Goal: Entertainment & Leisure: Consume media (video, audio)

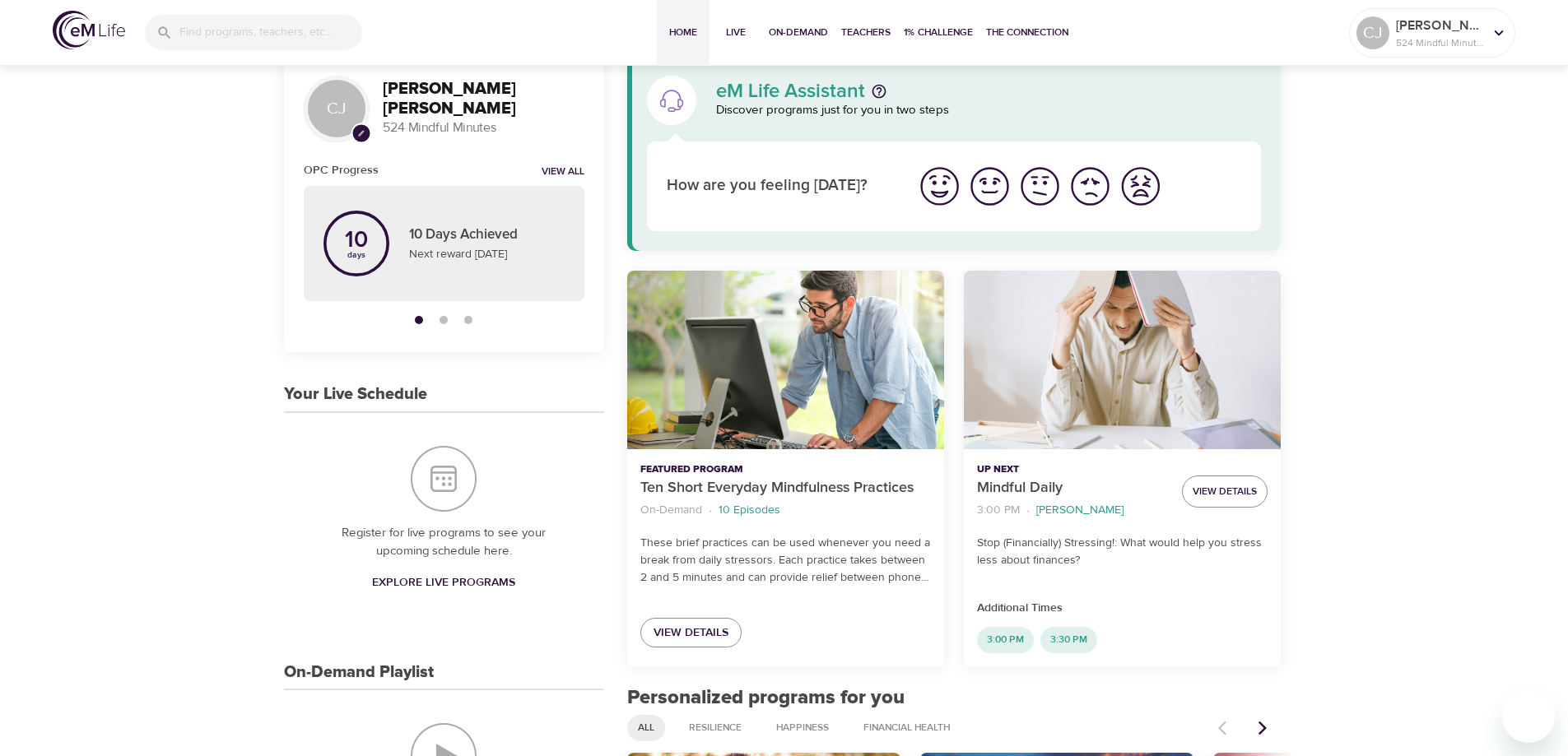
scroll to position [20, 0]
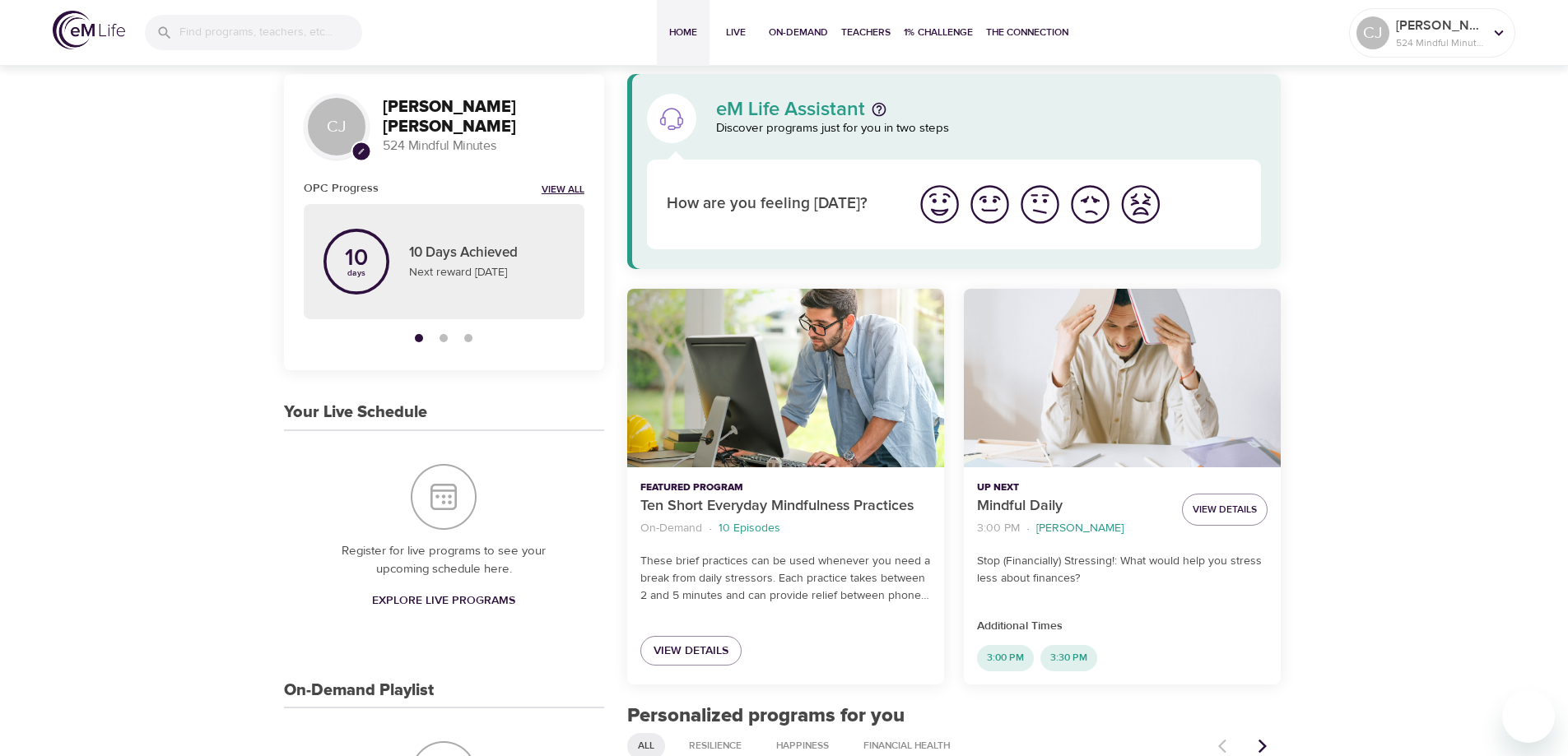
click at [557, 186] on link "View All" at bounding box center [563, 190] width 43 height 14
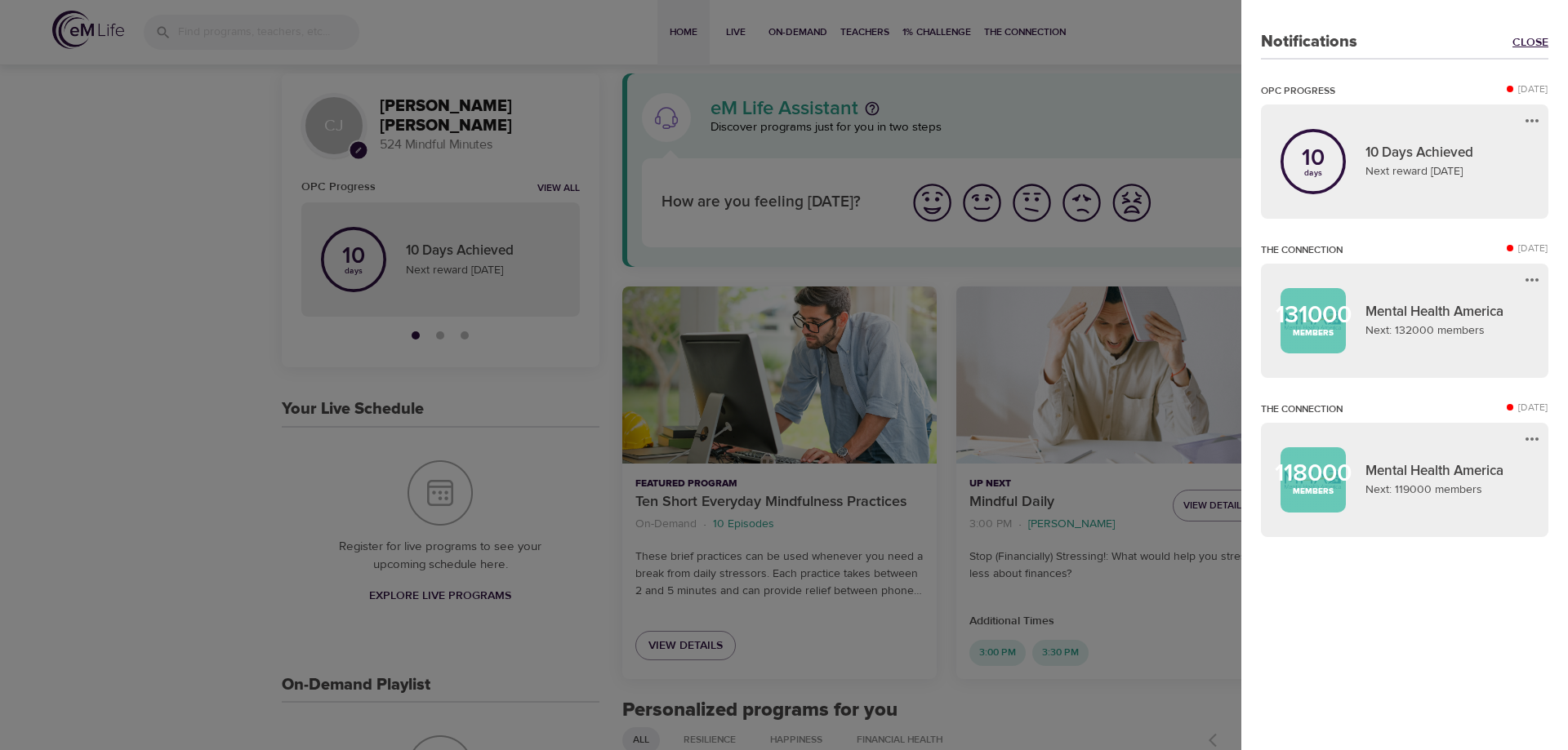
click at [1534, 40] on link "Close" at bounding box center [1529, 42] width 36 height 16
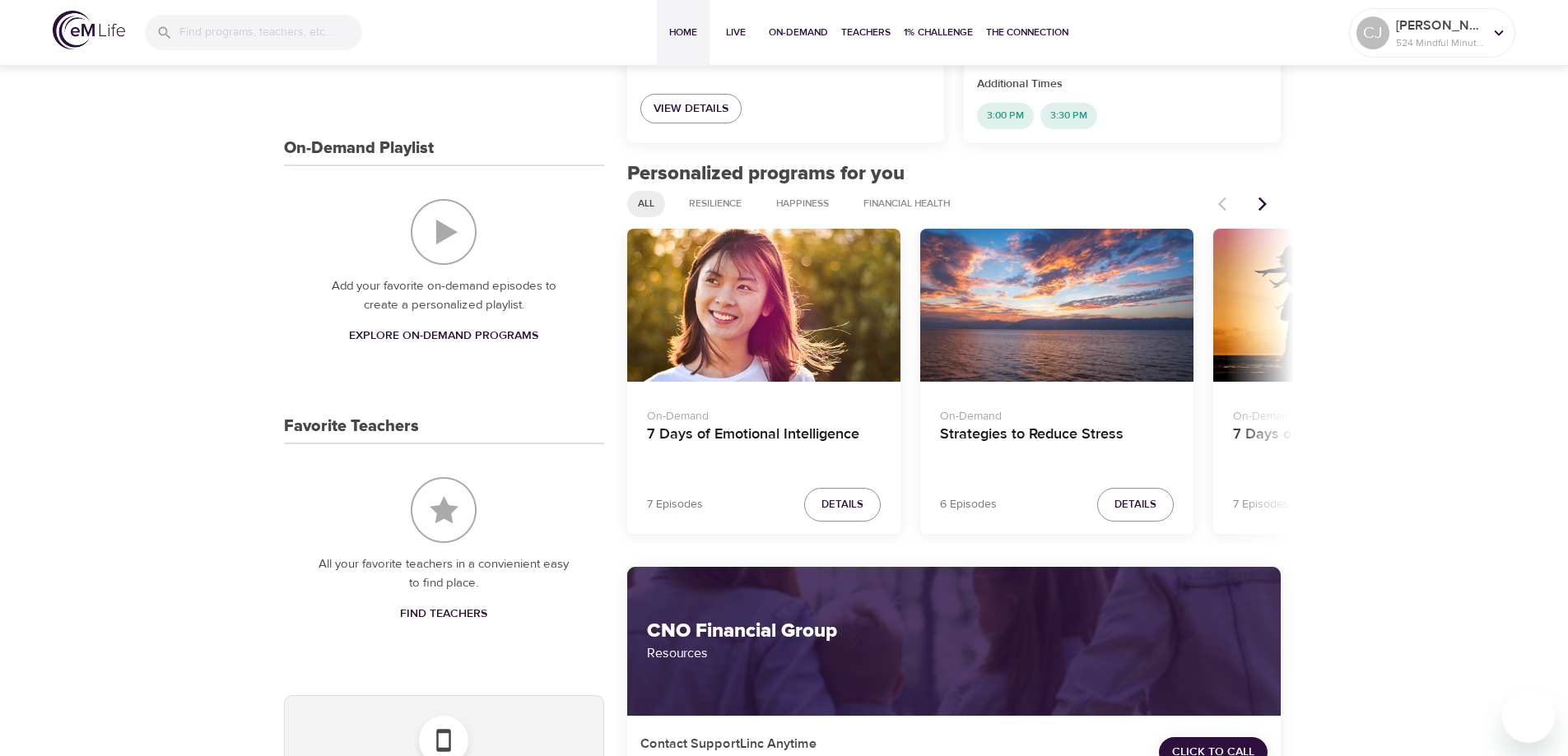
scroll to position [575, 0]
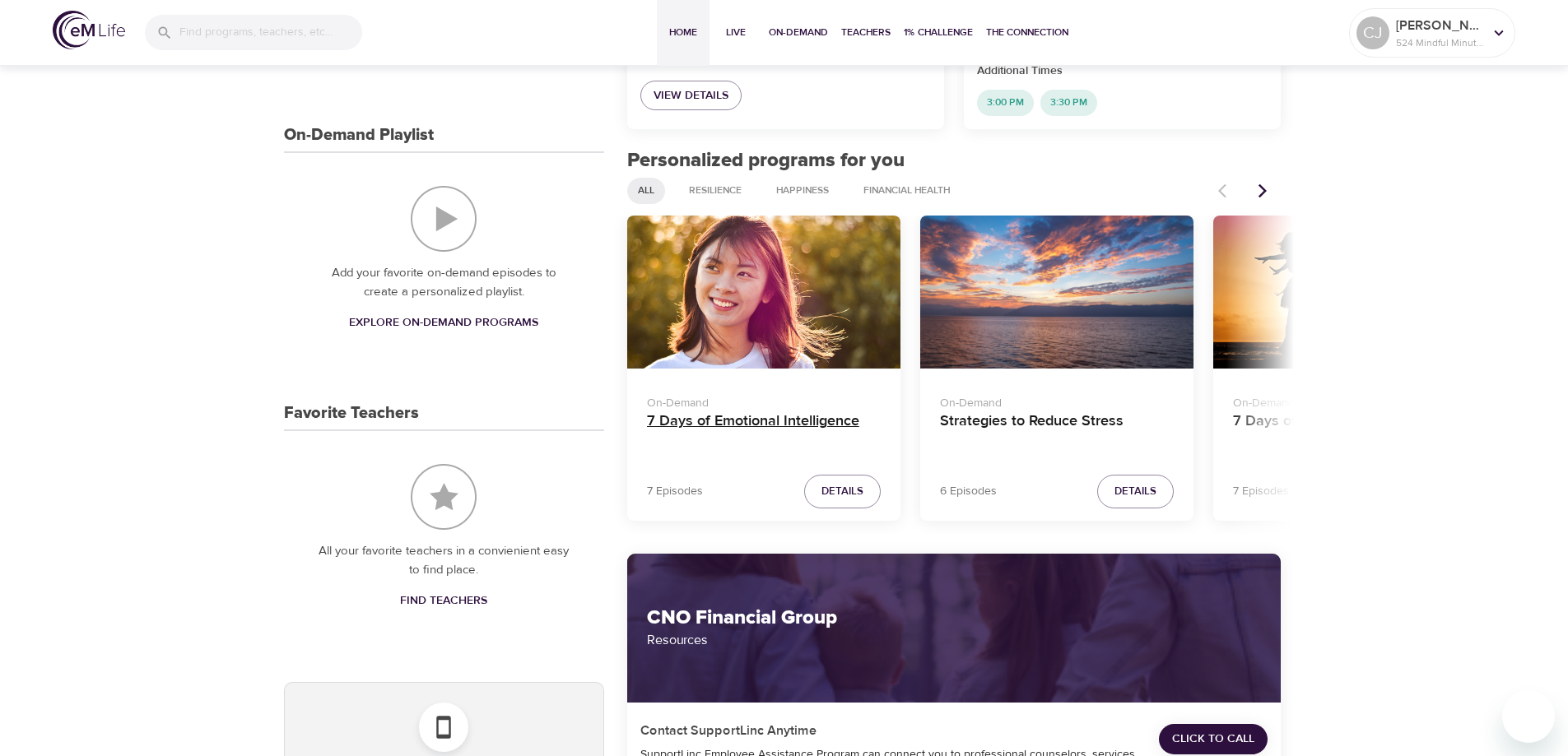
click at [783, 417] on h4 "7 Days of Emotional Intelligence" at bounding box center [763, 432] width 234 height 40
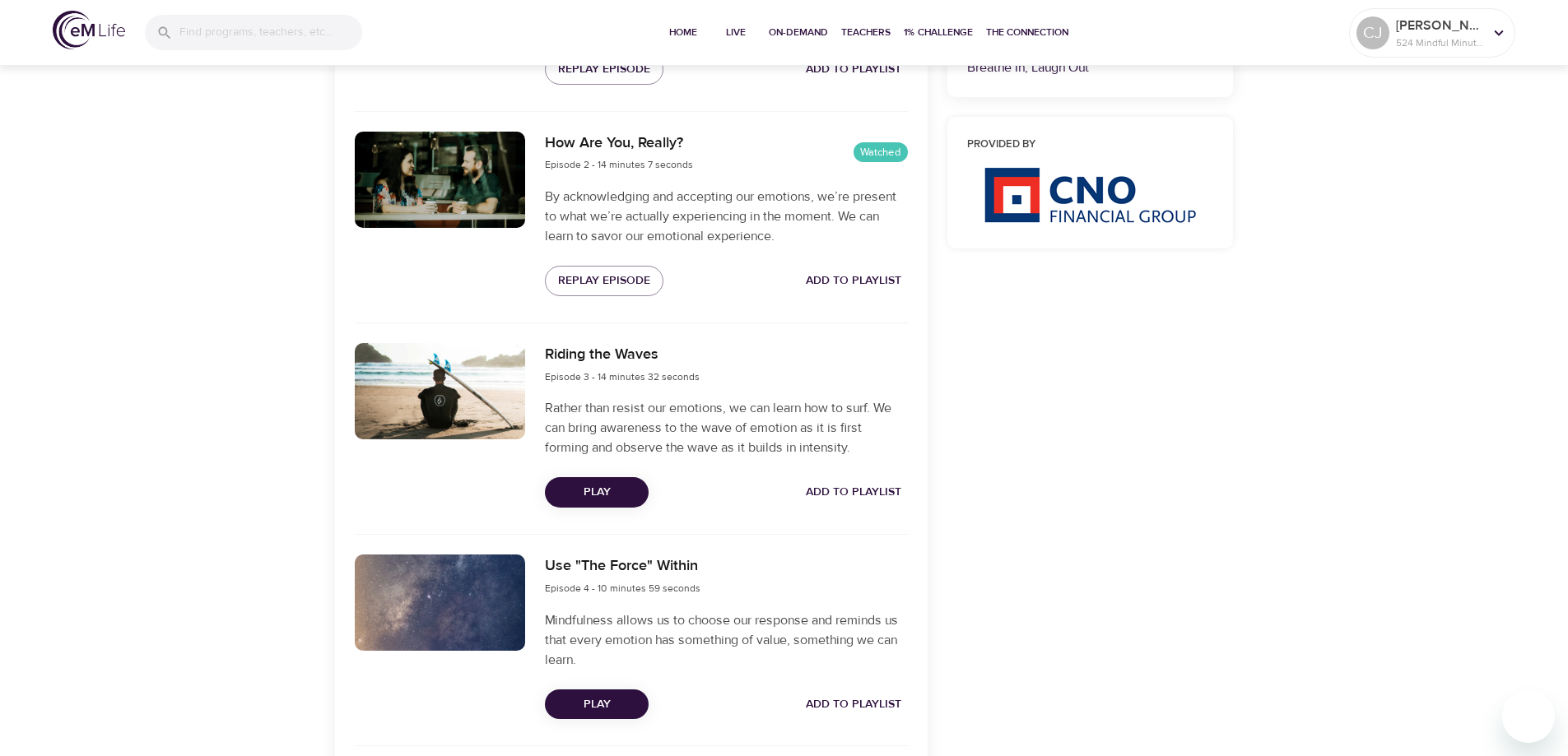
scroll to position [761, 0]
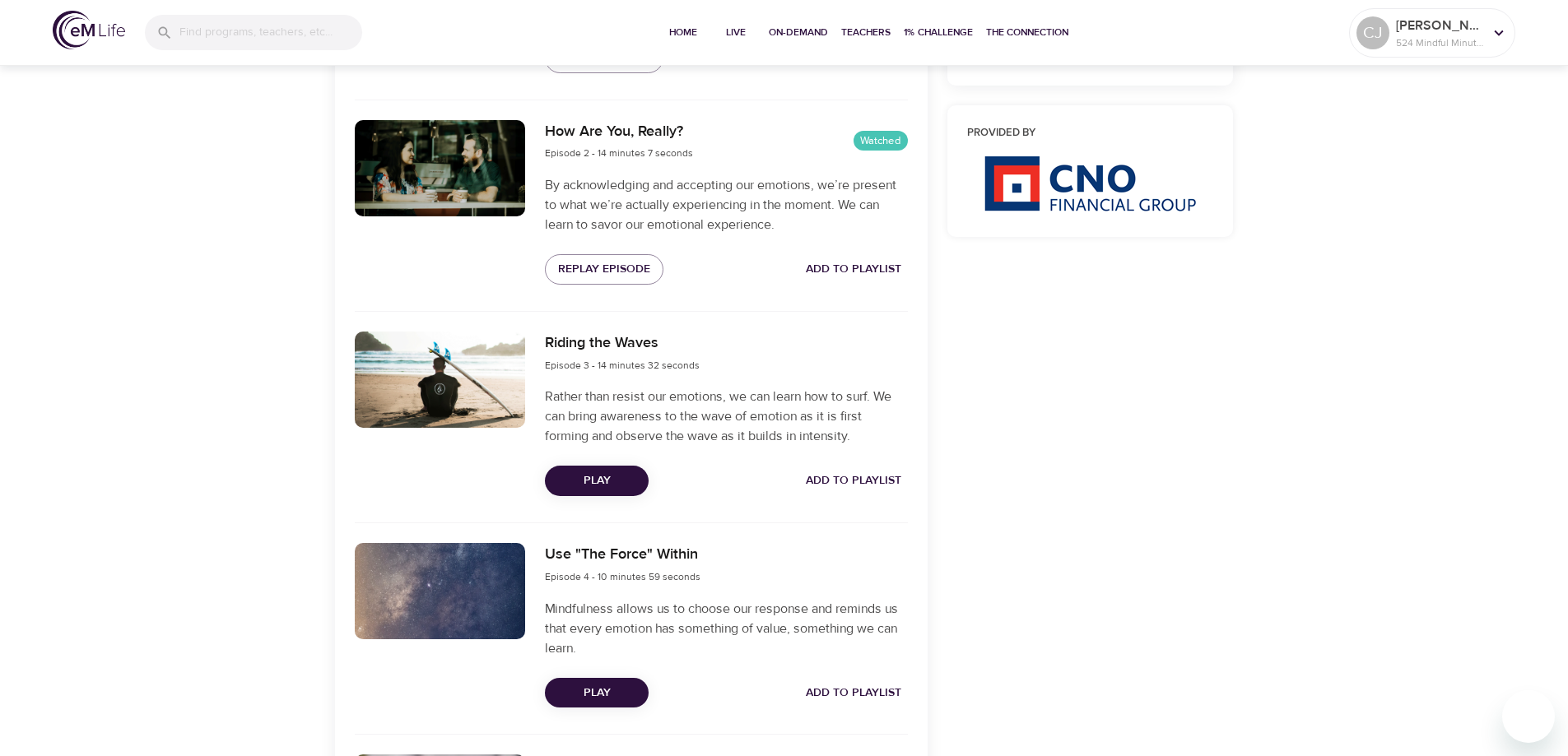
click at [619, 485] on span "Play" at bounding box center [597, 480] width 78 height 20
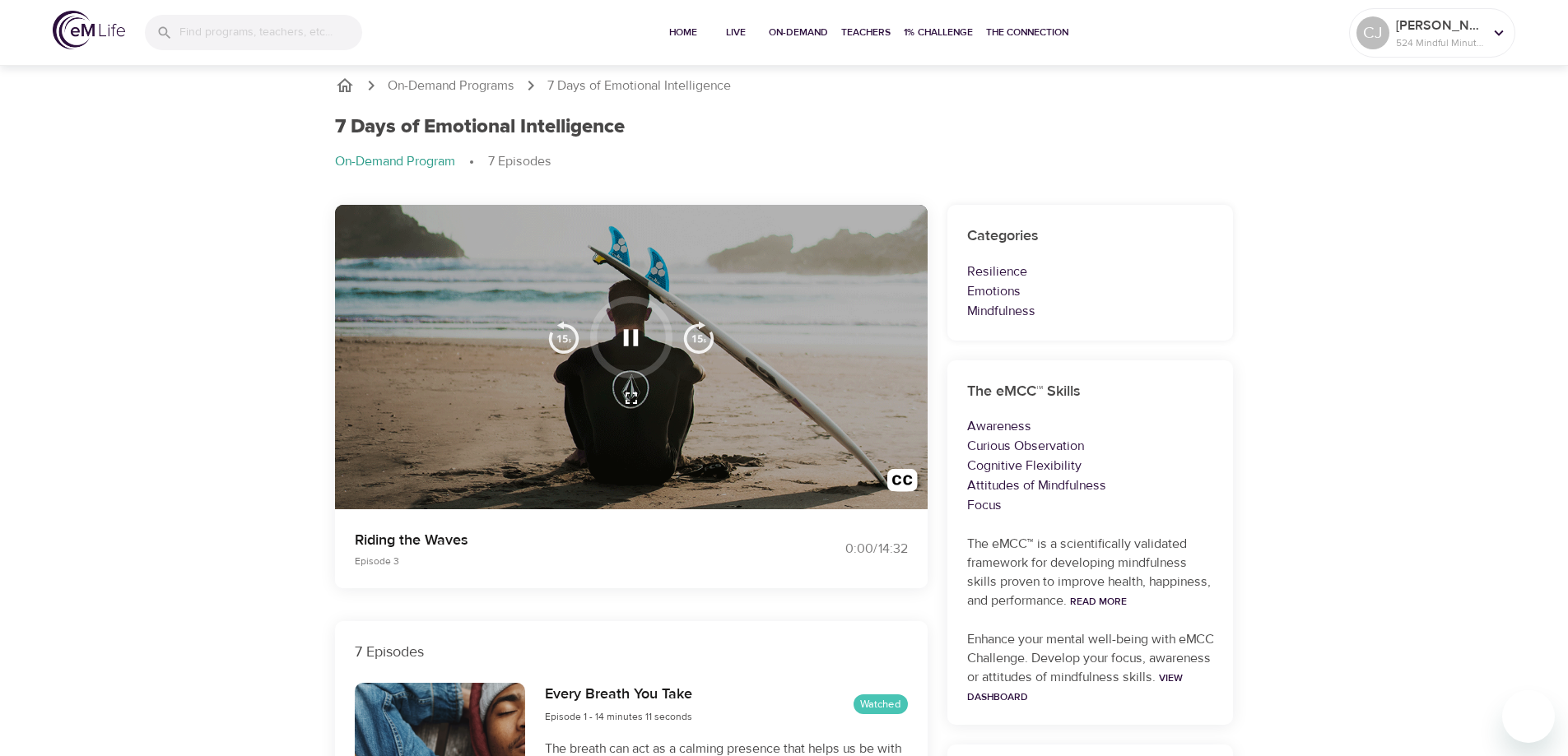
scroll to position [0, 0]
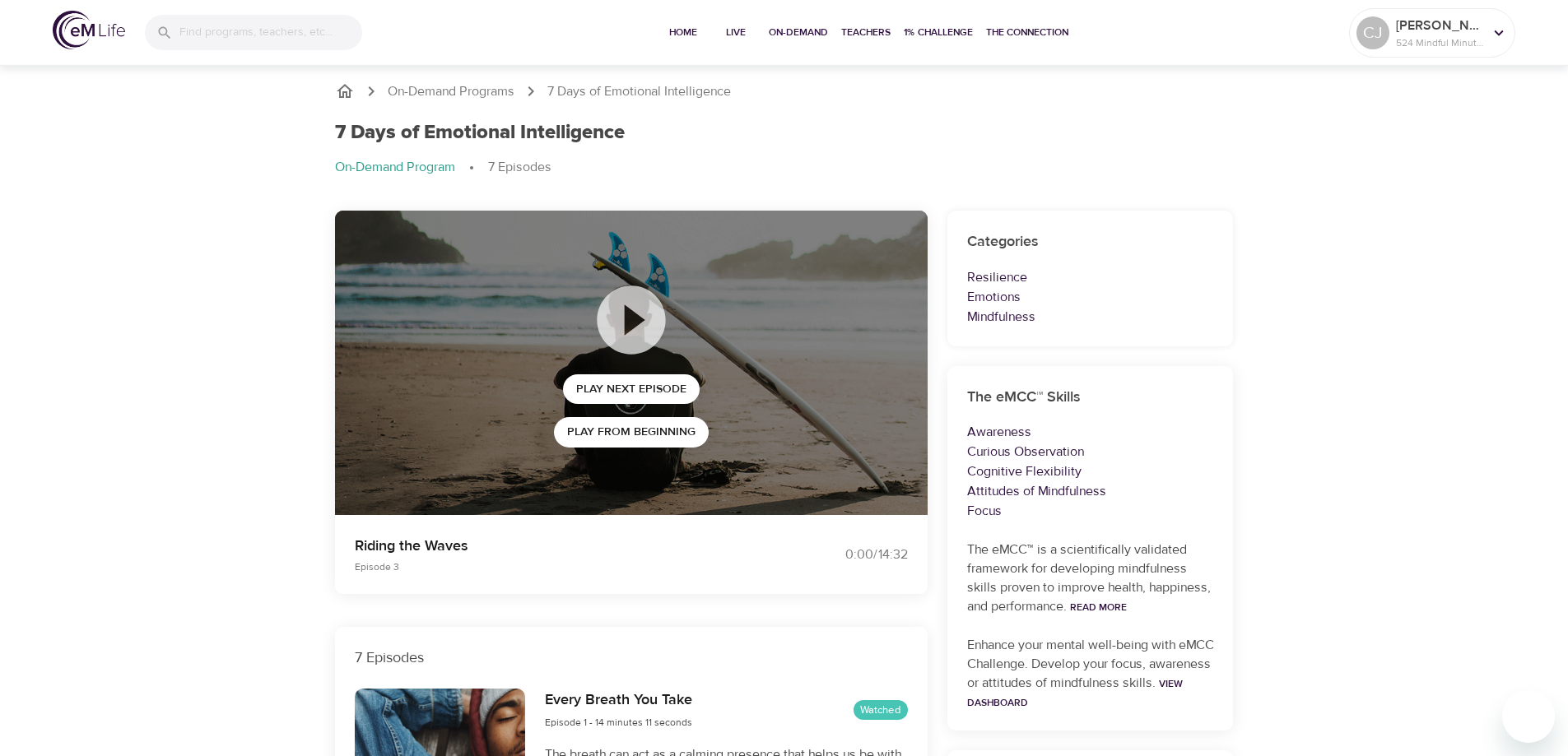
click at [349, 93] on icon "breadcrumb" at bounding box center [345, 91] width 19 height 19
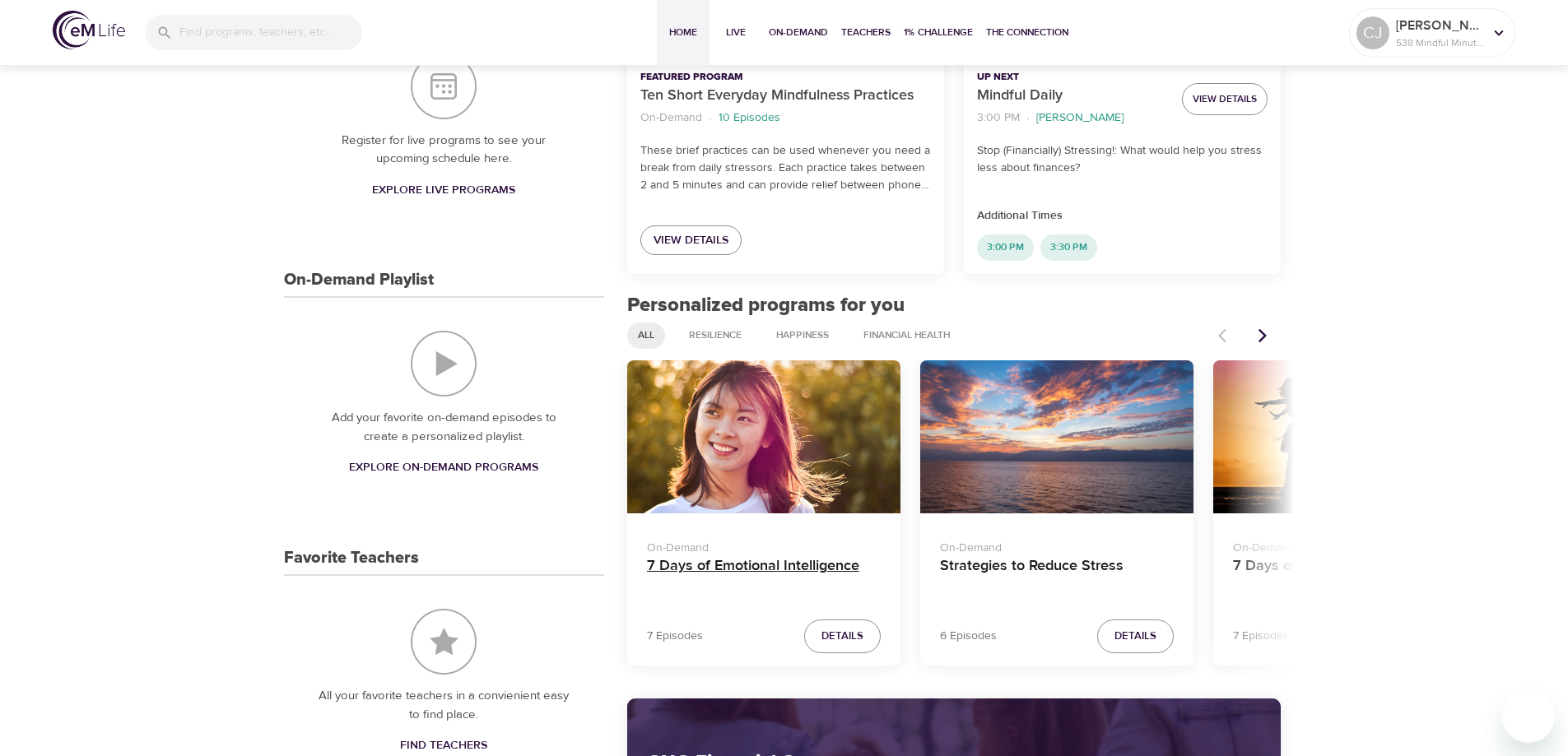
scroll to position [494, 0]
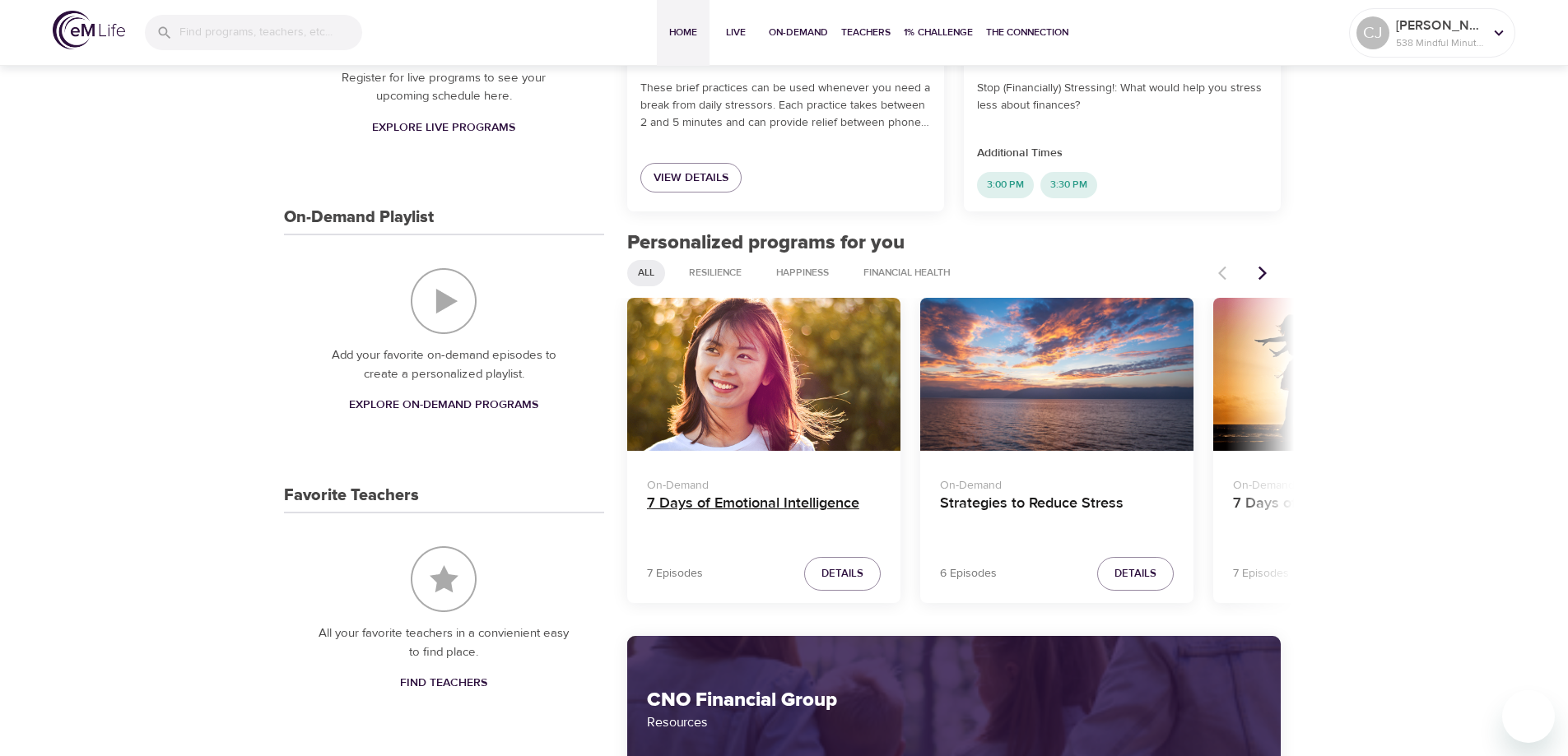
click at [744, 507] on h4 "7 Days of Emotional Intelligence" at bounding box center [763, 514] width 234 height 40
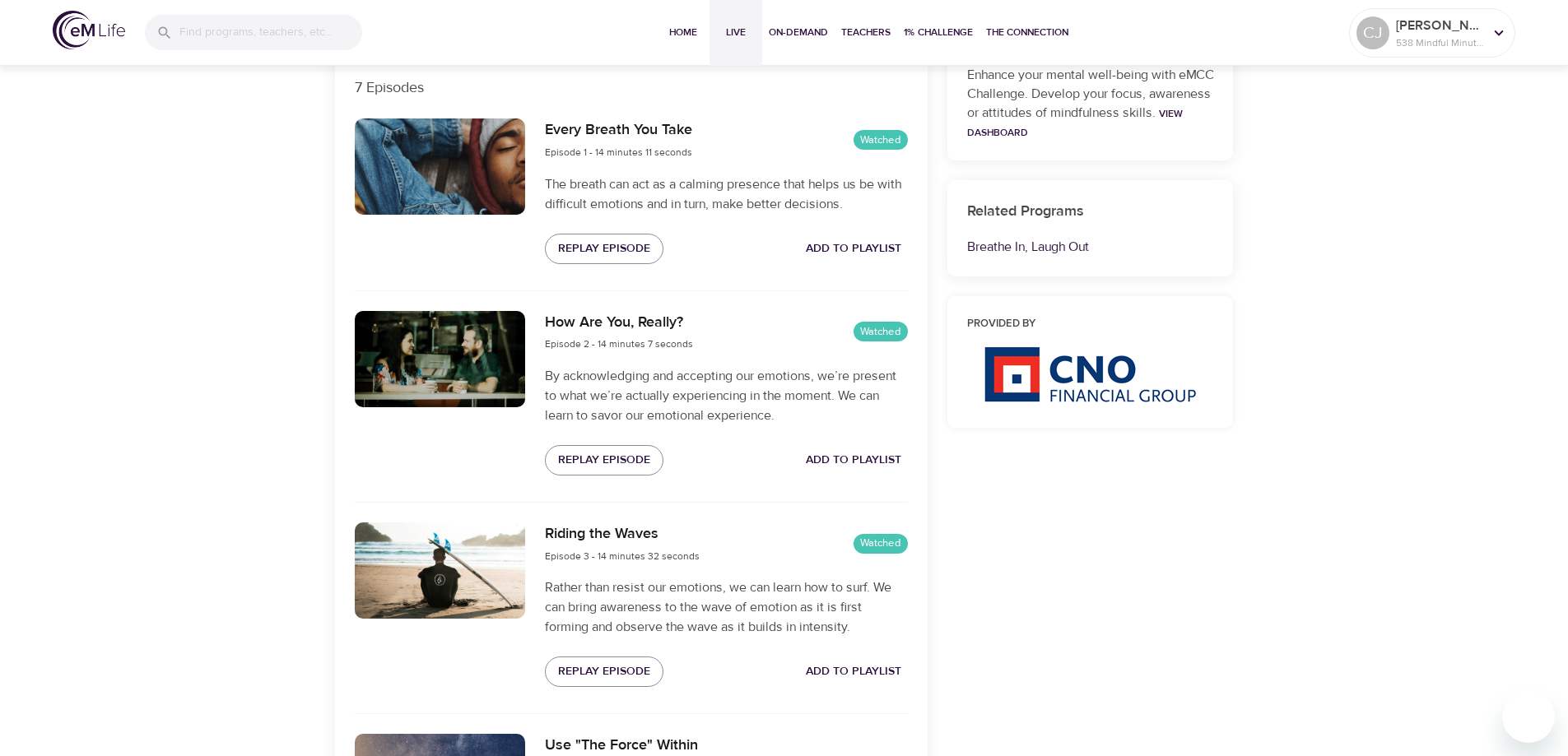
scroll to position [473, 0]
